Goal: Information Seeking & Learning: Check status

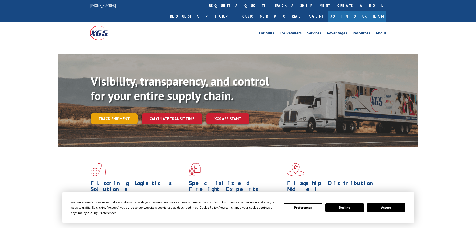
click at [98, 110] on div "Visibility, transparency, and control for your entire supply chain. Track shipm…" at bounding box center [255, 109] width 328 height 70
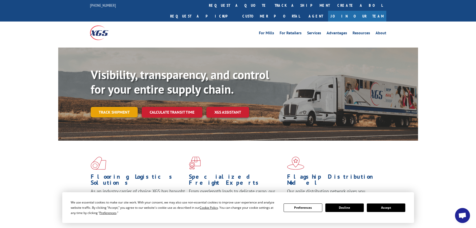
click at [112, 107] on link "Track shipment" at bounding box center [114, 112] width 47 height 11
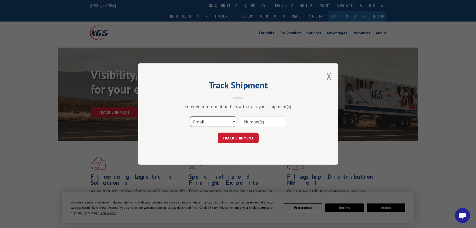
click at [193, 122] on select "Select category... Probill BOL PO" at bounding box center [213, 121] width 46 height 11
select select "bol"
click at [190, 116] on select "Select category... Probill BOL PO" at bounding box center [213, 121] width 46 height 11
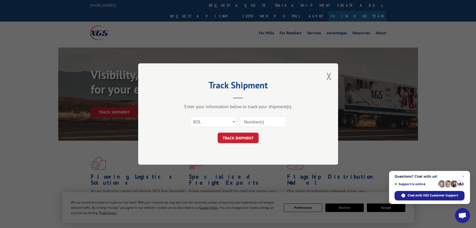
paste input "5509640"
type input "5509640"
click at [242, 137] on button "TRACK SHIPMENT" at bounding box center [238, 138] width 41 height 11
